Goal: Information Seeking & Learning: Learn about a topic

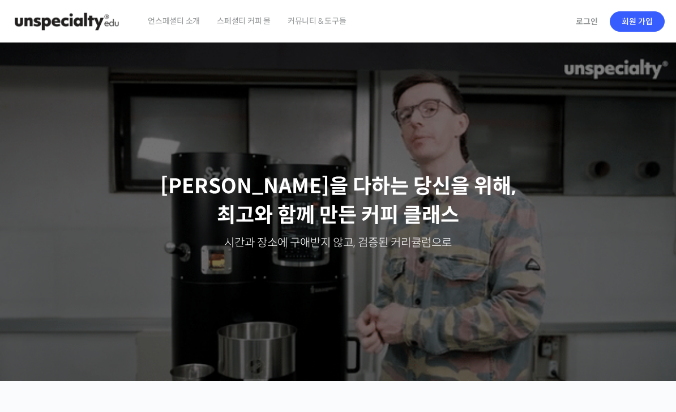
click at [589, 21] on link "로그인" at bounding box center [587, 21] width 36 height 26
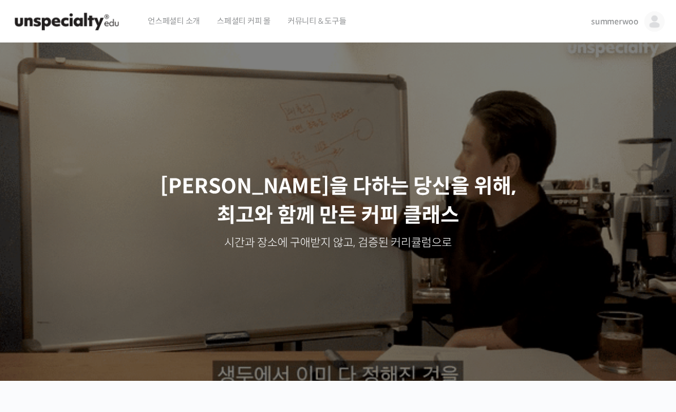
click at [631, 18] on span "summerwoo" at bounding box center [615, 21] width 48 height 10
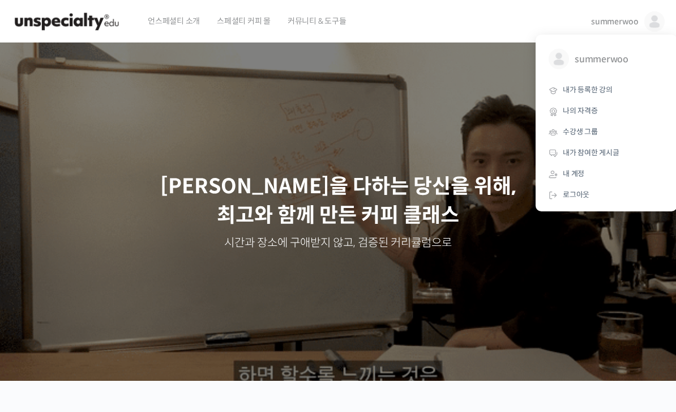
click at [564, 87] on span "내가 등록한 강의" at bounding box center [588, 90] width 50 height 10
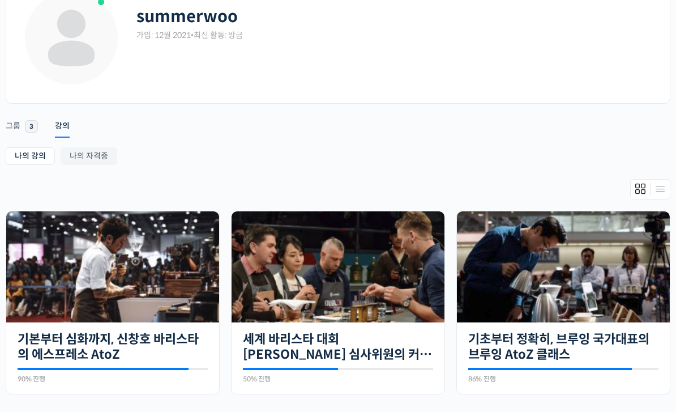
scroll to position [79, 0]
click at [507, 272] on img at bounding box center [563, 266] width 213 height 111
